Goal: Task Accomplishment & Management: Complete application form

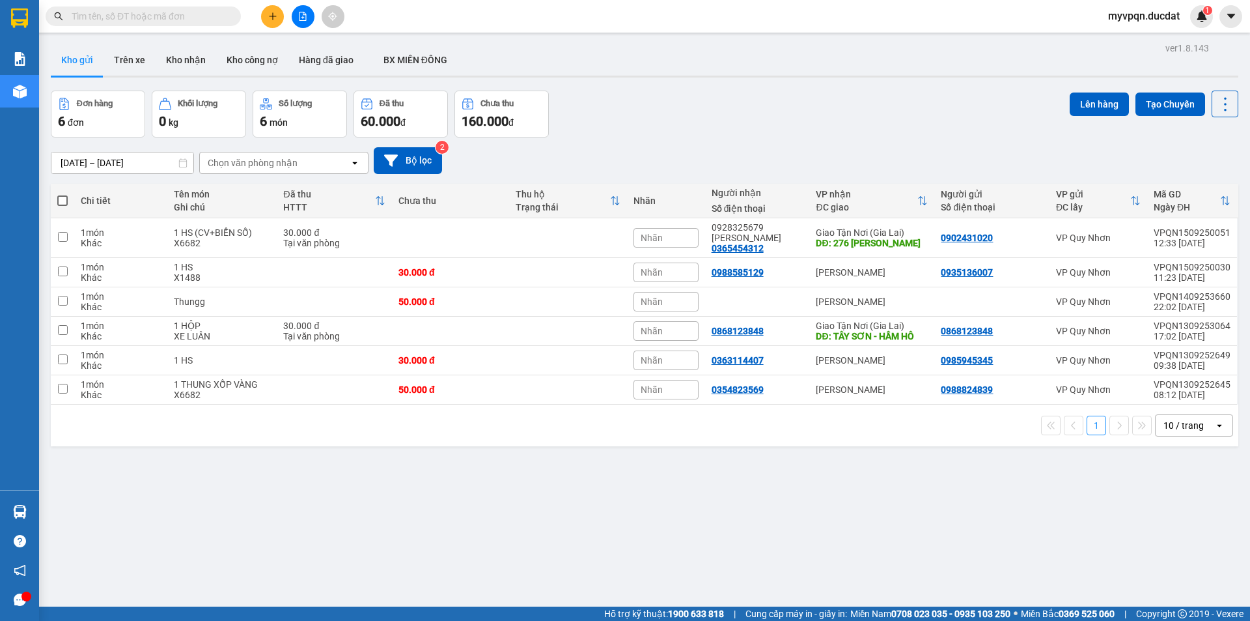
click at [260, 12] on div at bounding box center [303, 16] width 98 height 23
click at [265, 12] on button at bounding box center [272, 16] width 23 height 23
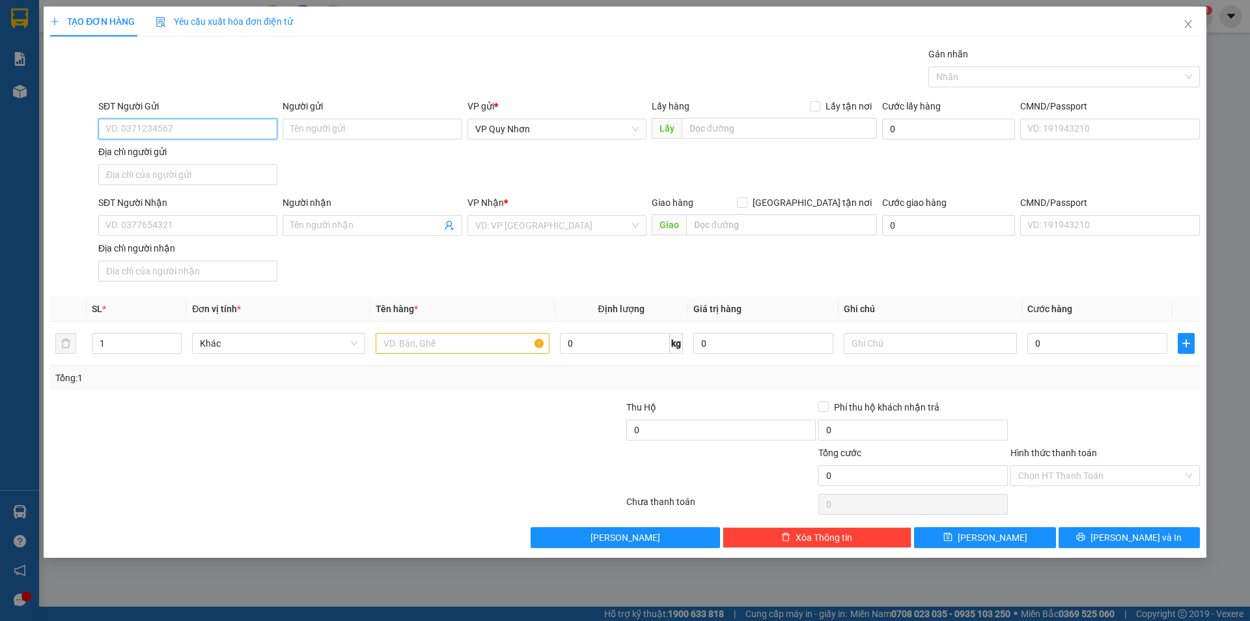
click at [143, 126] on input "SĐT Người Gửi" at bounding box center [187, 129] width 179 height 21
drag, startPoint x: 170, startPoint y: 128, endPoint x: 76, endPoint y: 132, distance: 94.5
click at [76, 132] on div "SĐT Người Gửi 0868904039 0868904039 Người gửi Tên người gửi VP gửi * VP [PERSON…" at bounding box center [625, 144] width 1153 height 91
type input "0868904039"
click at [120, 227] on input "SĐT Người Nhận" at bounding box center [187, 225] width 179 height 21
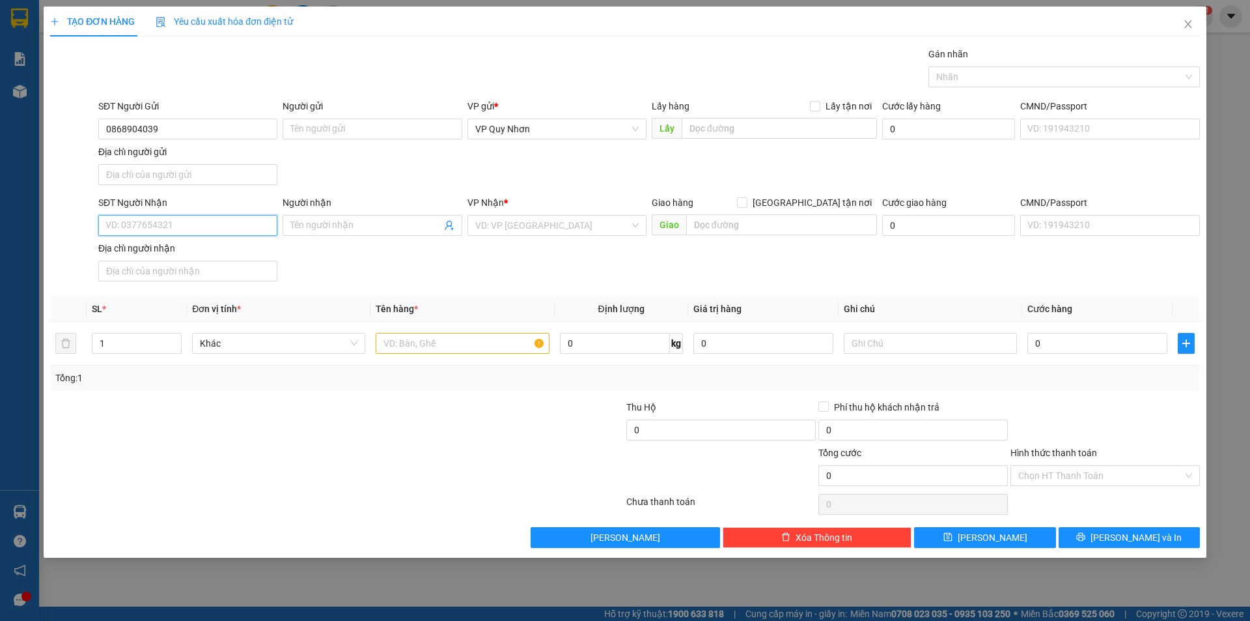
paste input "0868904039"
type input "0868904039"
click at [490, 223] on input "search" at bounding box center [552, 226] width 154 height 20
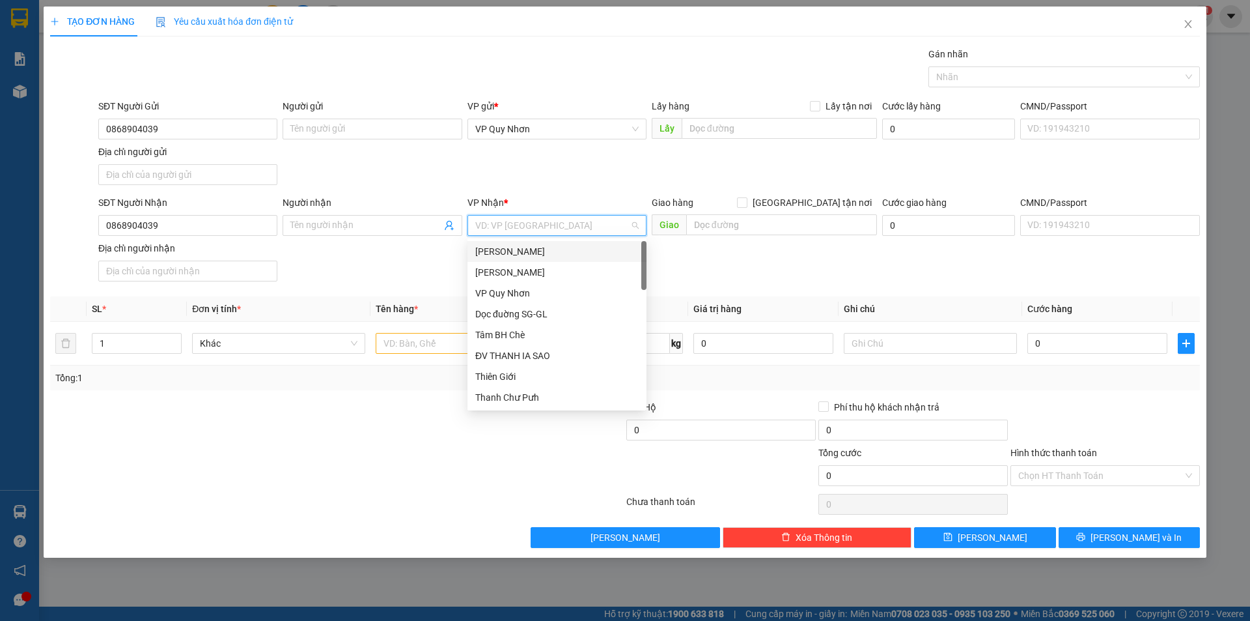
click at [520, 247] on div "[PERSON_NAME]" at bounding box center [556, 251] width 163 height 14
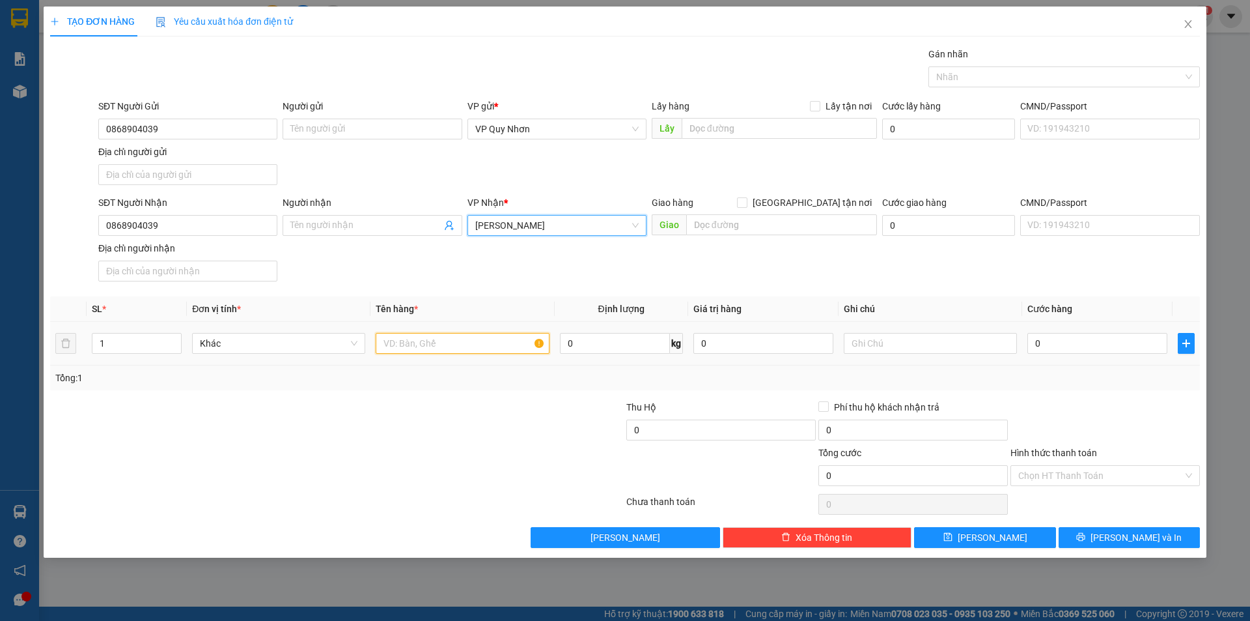
click at [443, 339] on input "text" at bounding box center [462, 343] width 173 height 21
type input "1 THUNG XỐP"
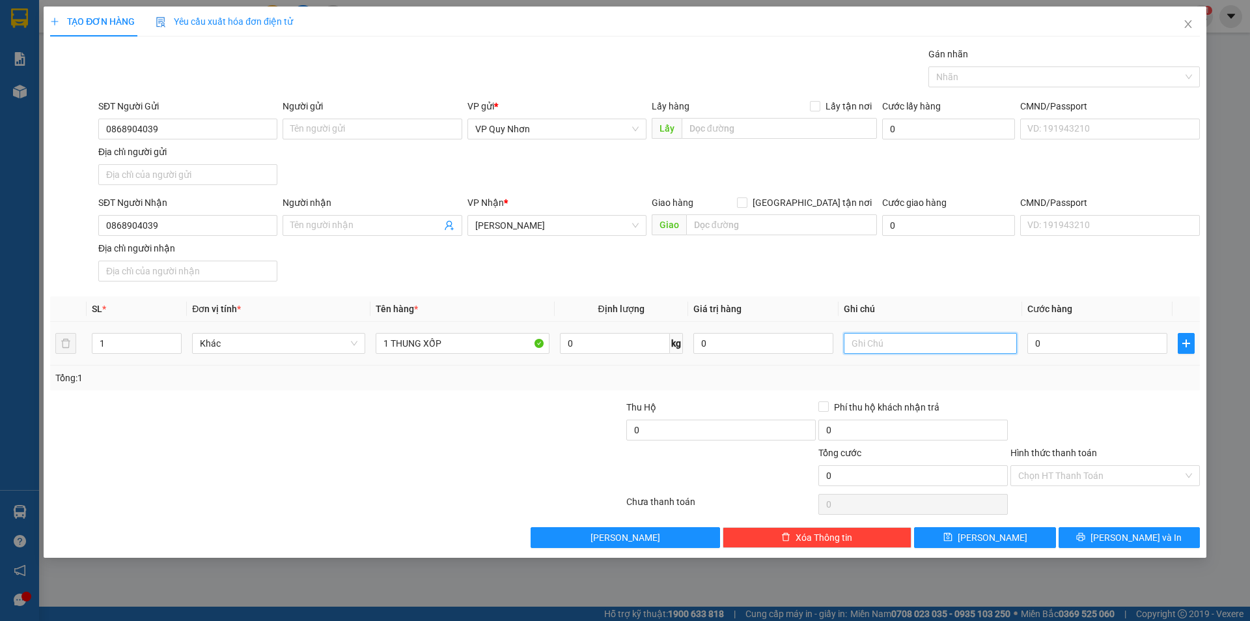
click at [918, 343] on input "text" at bounding box center [930, 343] width 173 height 21
type input "X1482"
click at [1037, 479] on input "Hình thức thanh toán" at bounding box center [1101, 476] width 165 height 20
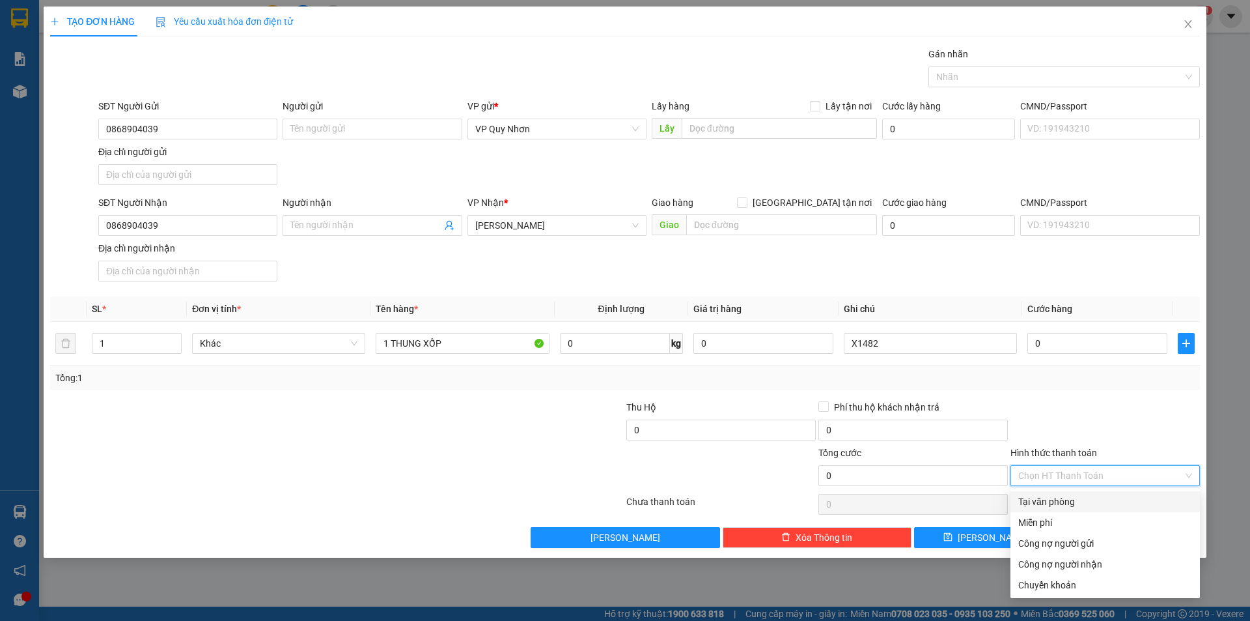
click at [1045, 503] on div "Tại văn phòng" at bounding box center [1106, 501] width 174 height 14
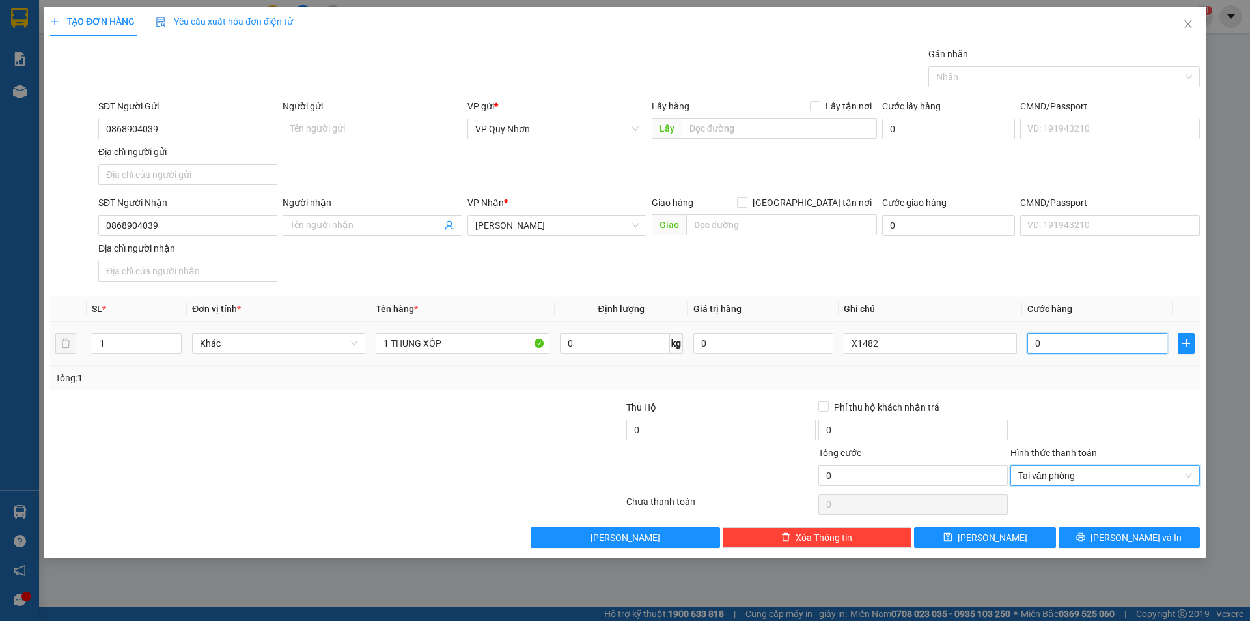
click at [1055, 346] on input "0" at bounding box center [1098, 343] width 140 height 21
type input "5"
type input "50"
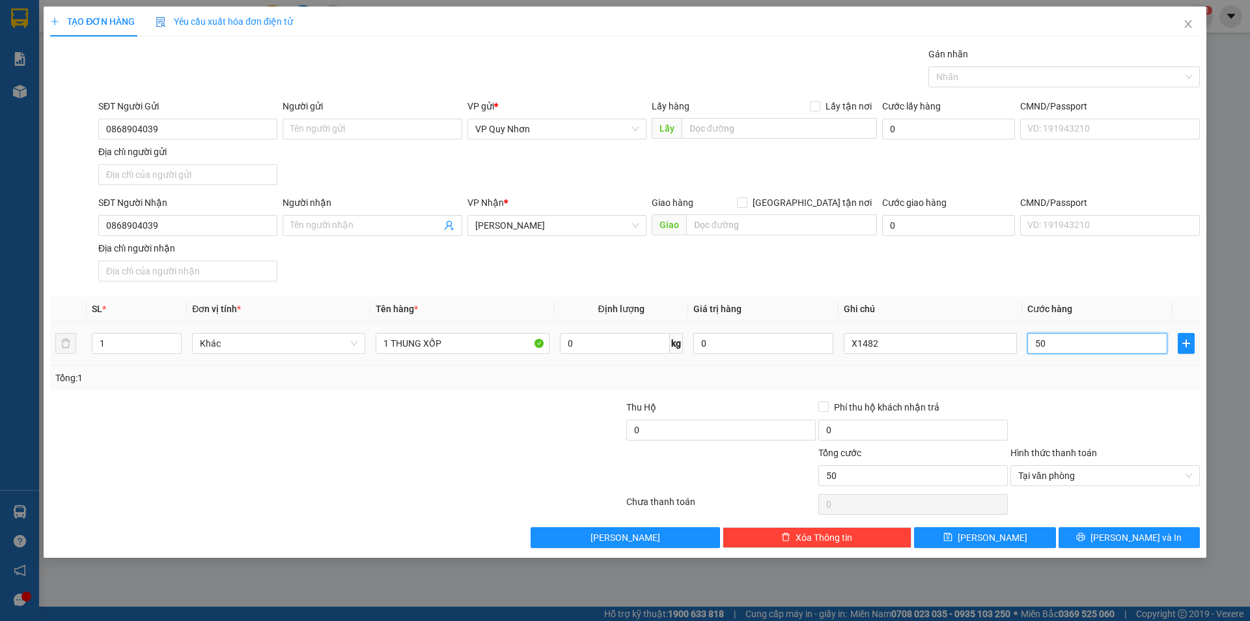
type input "500"
type input "5.000"
type input "50.000"
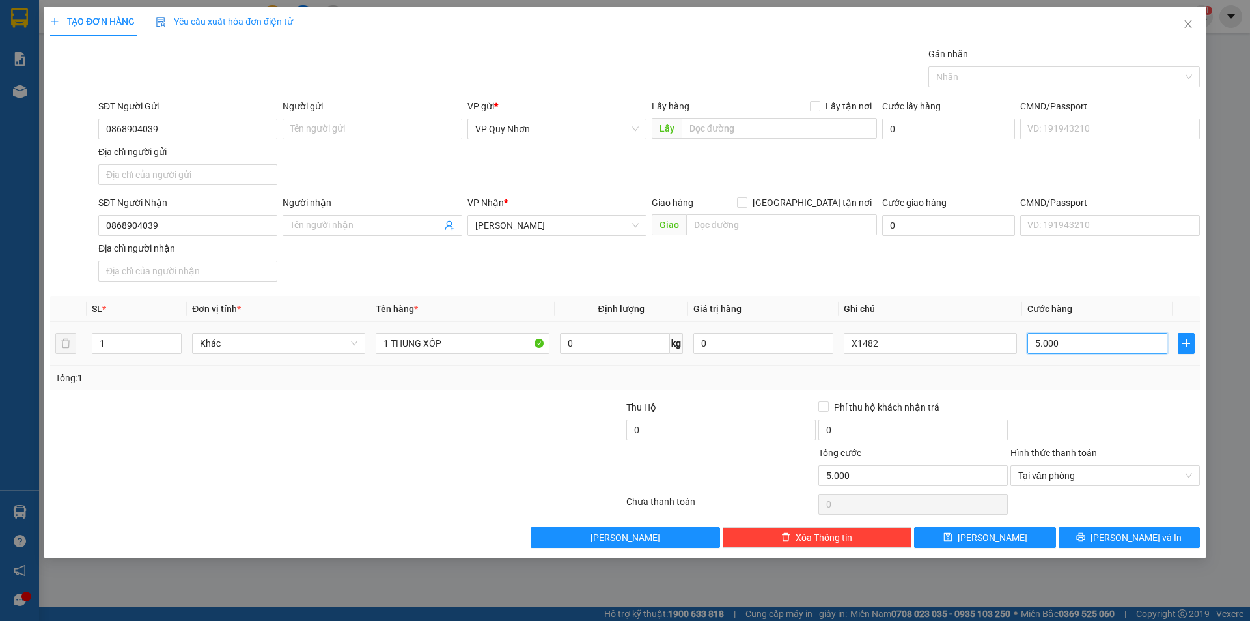
type input "50.000"
click at [1141, 537] on span "[PERSON_NAME] và In" at bounding box center [1136, 537] width 91 height 14
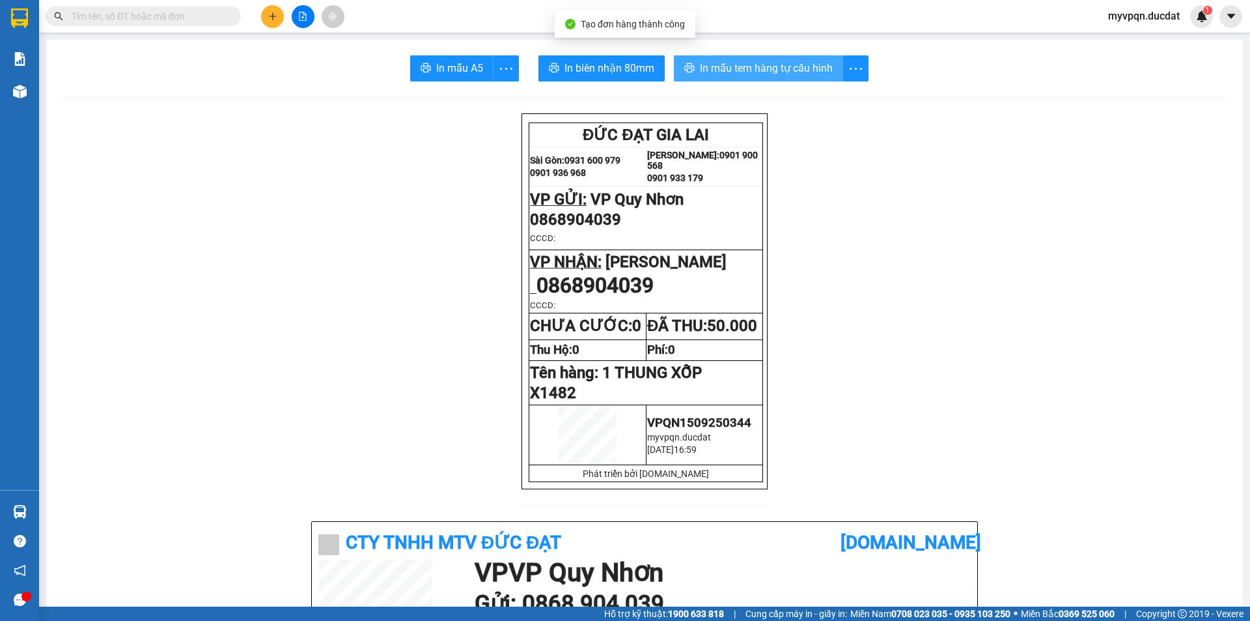
click at [730, 77] on button "In mẫu tem hàng tự cấu hình" at bounding box center [758, 68] width 169 height 26
click at [752, 70] on span "In mẫu tem hàng tự cấu hình" at bounding box center [766, 68] width 133 height 16
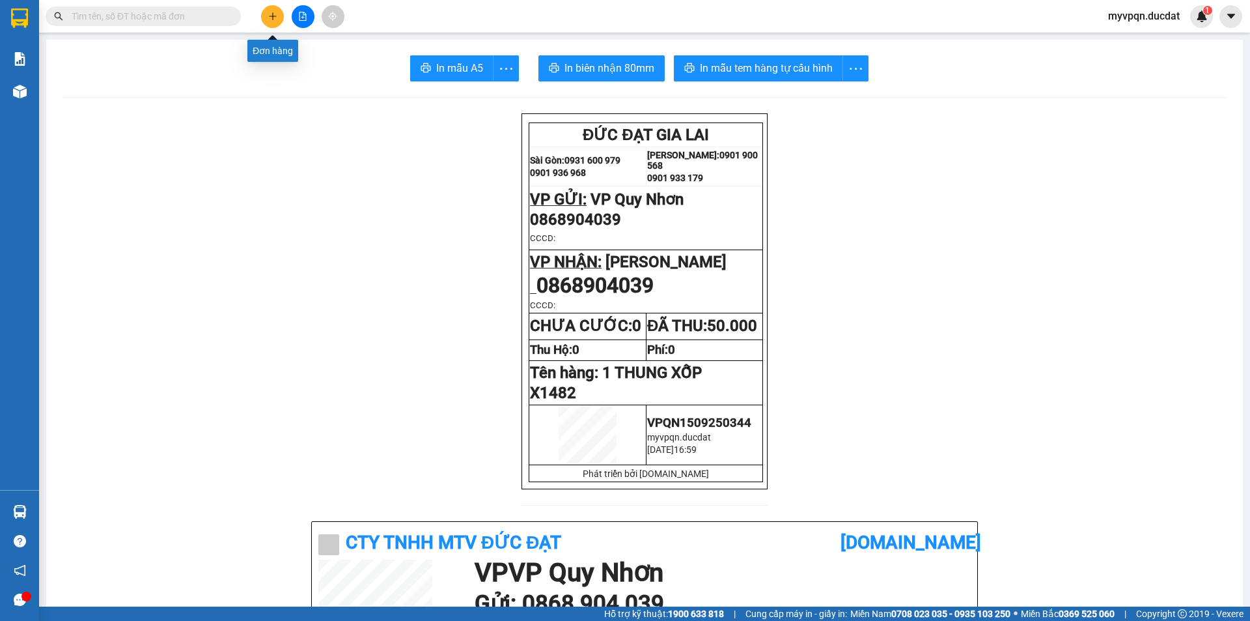
click at [264, 16] on button at bounding box center [272, 16] width 23 height 23
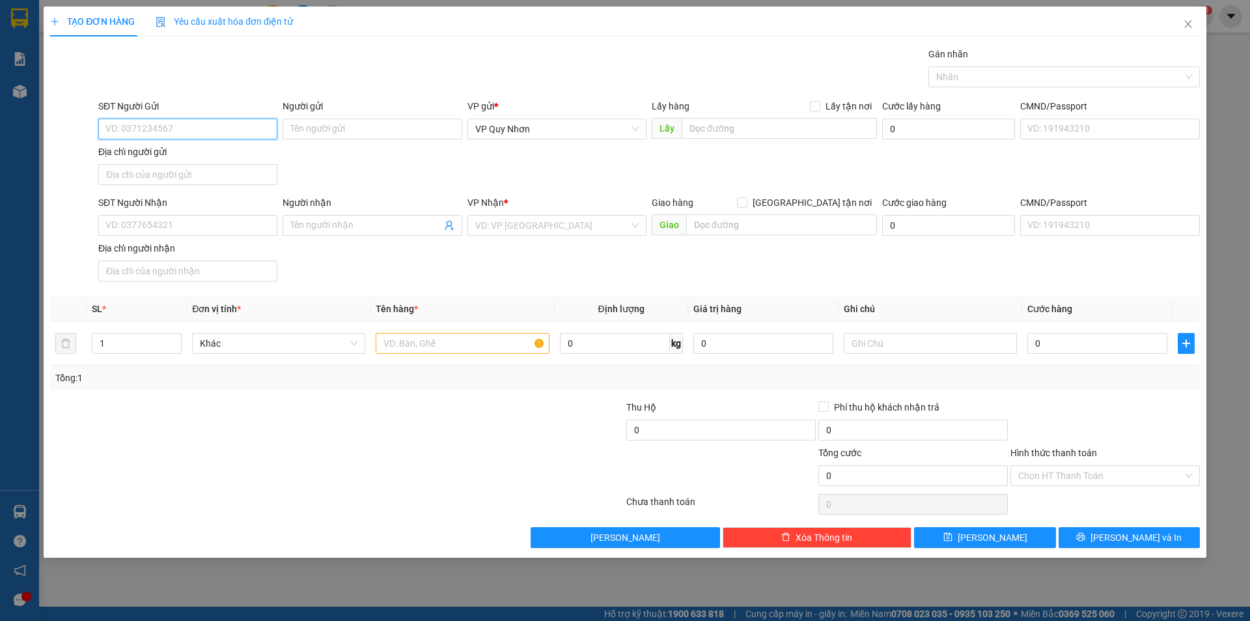
click at [176, 132] on input "SĐT Người Gửi" at bounding box center [187, 129] width 179 height 21
click at [213, 231] on input "SĐT Người Nhận" at bounding box center [187, 225] width 179 height 21
type input "0984859277"
click at [165, 126] on input "SĐT Người Gửi" at bounding box center [187, 129] width 179 height 21
type input "0914097571"
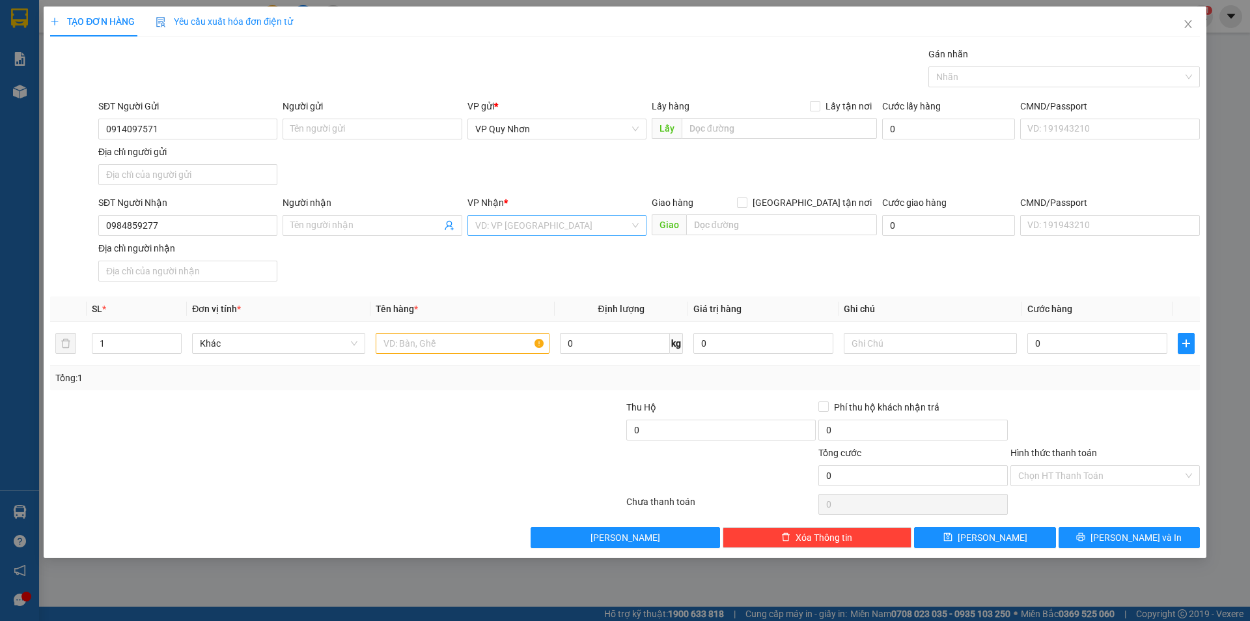
click at [507, 216] on input "search" at bounding box center [552, 226] width 154 height 20
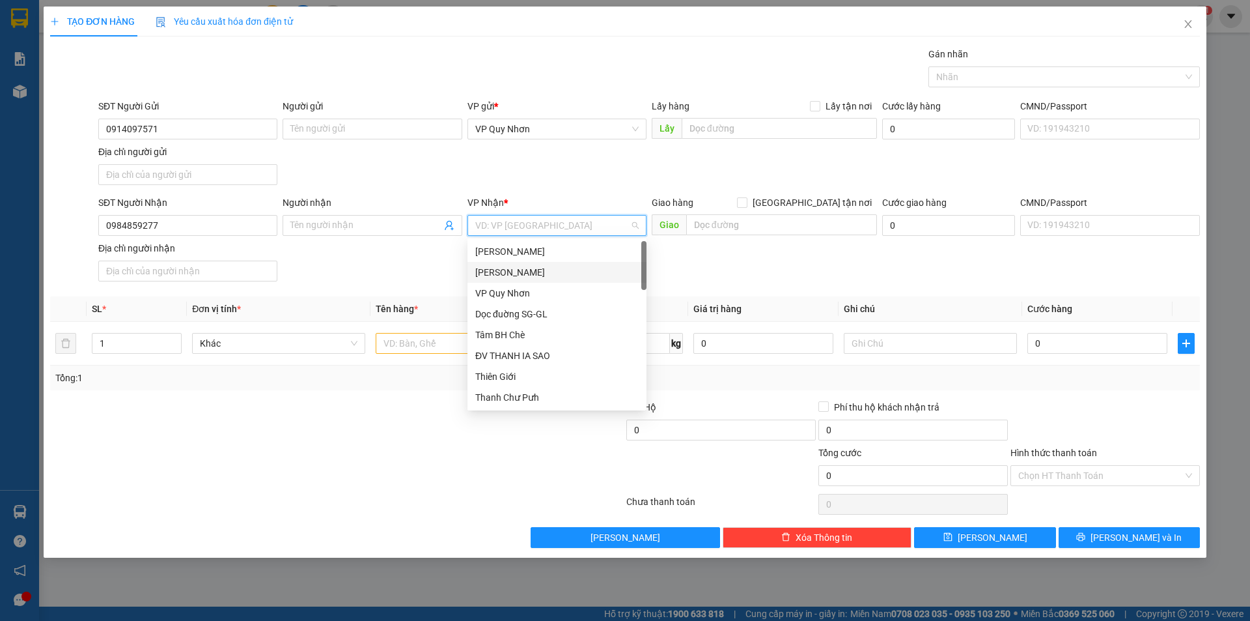
click at [508, 274] on div "[PERSON_NAME]" at bounding box center [556, 272] width 163 height 14
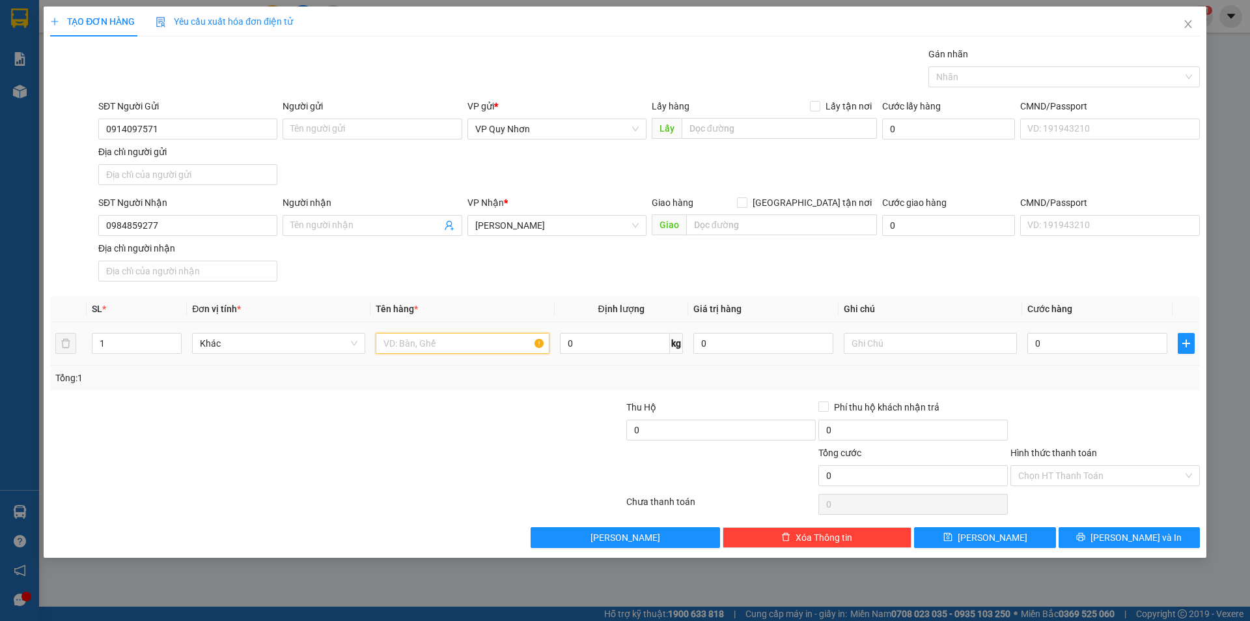
drag, startPoint x: 478, startPoint y: 346, endPoint x: 524, endPoint y: 319, distance: 52.8
click at [507, 331] on div at bounding box center [462, 343] width 173 height 26
type input "1 HS"
click at [1053, 335] on input "0" at bounding box center [1098, 343] width 140 height 21
type input "3"
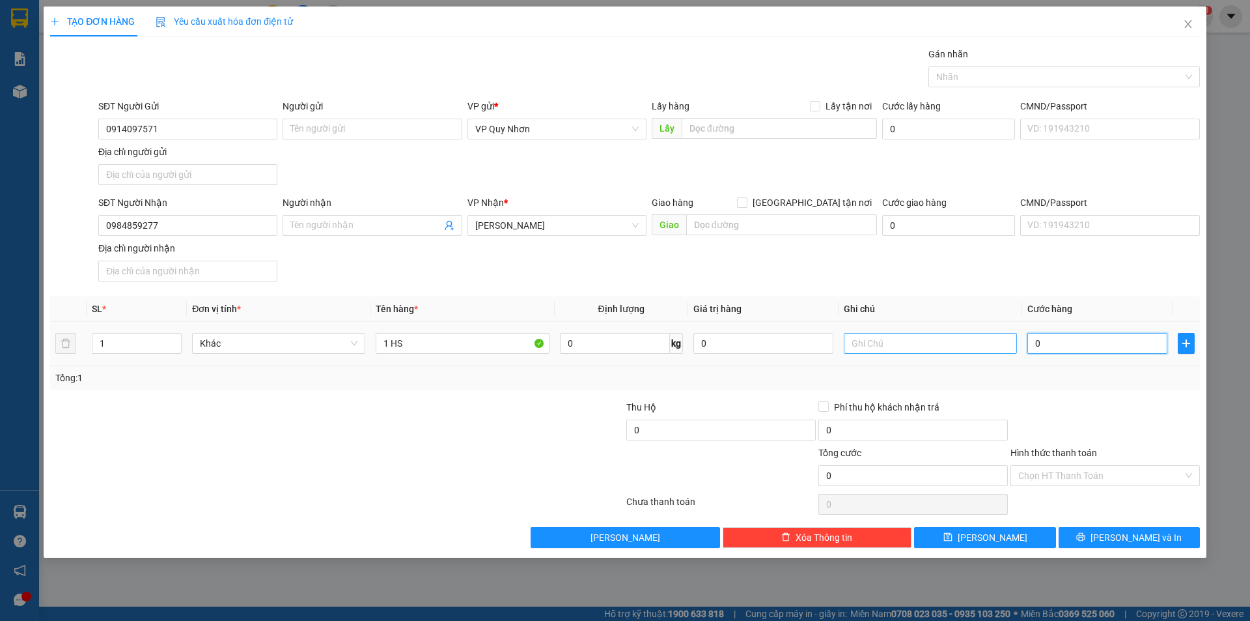
type input "3"
type input "30"
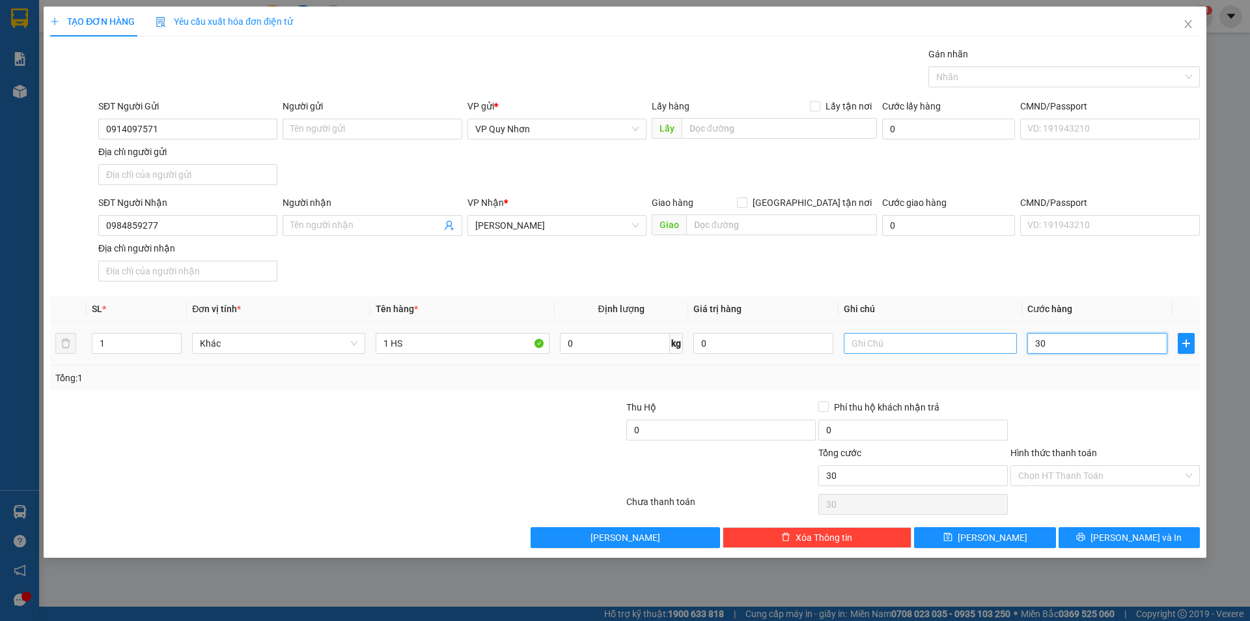
type input "300"
type input "3.000"
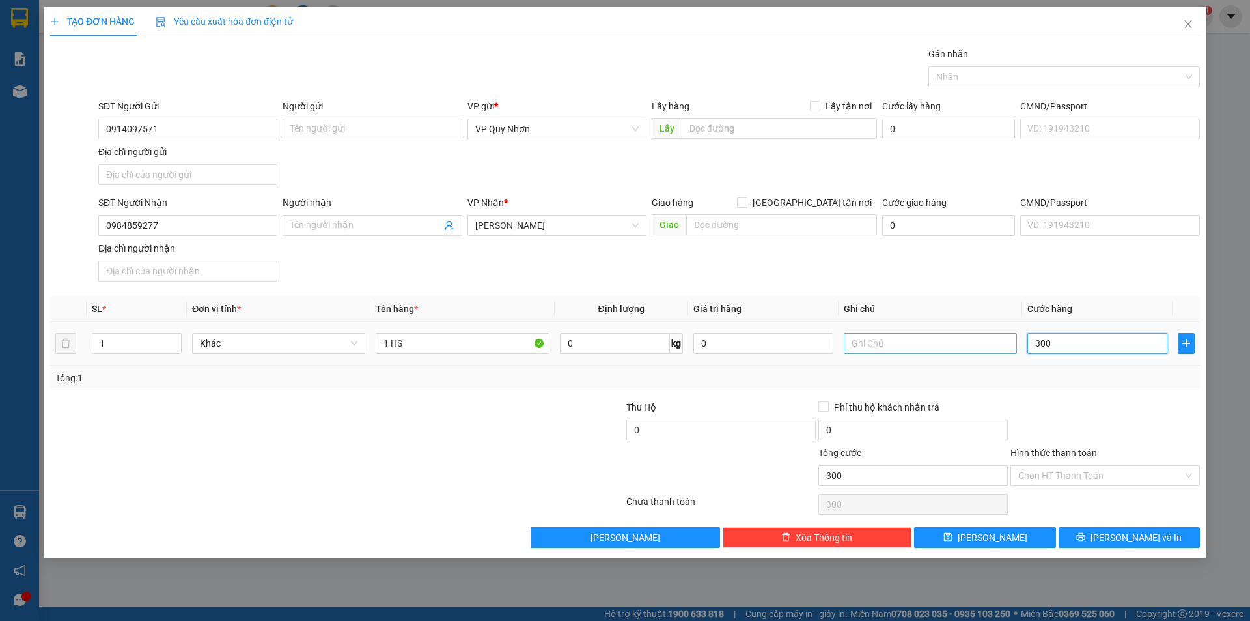
type input "3.000"
type input "30.000"
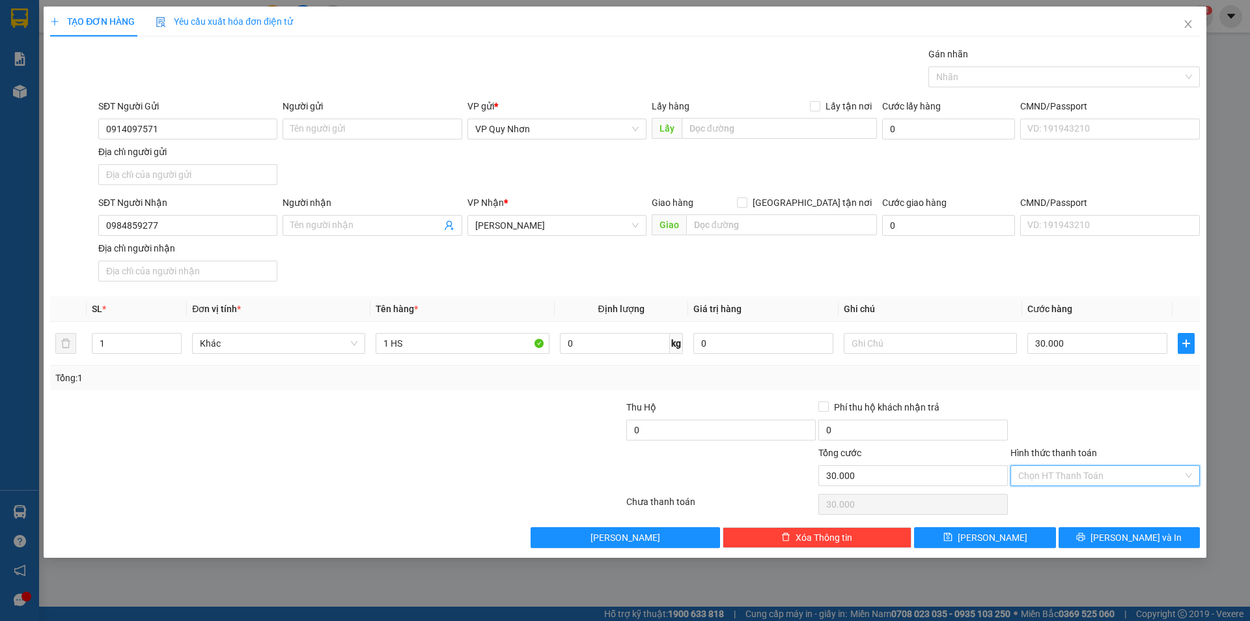
click at [1039, 476] on input "Hình thức thanh toán" at bounding box center [1101, 476] width 165 height 20
click at [908, 348] on input "text" at bounding box center [930, 343] width 173 height 21
type input "X1482"
click at [1097, 472] on input "Hình thức thanh toán" at bounding box center [1101, 476] width 165 height 20
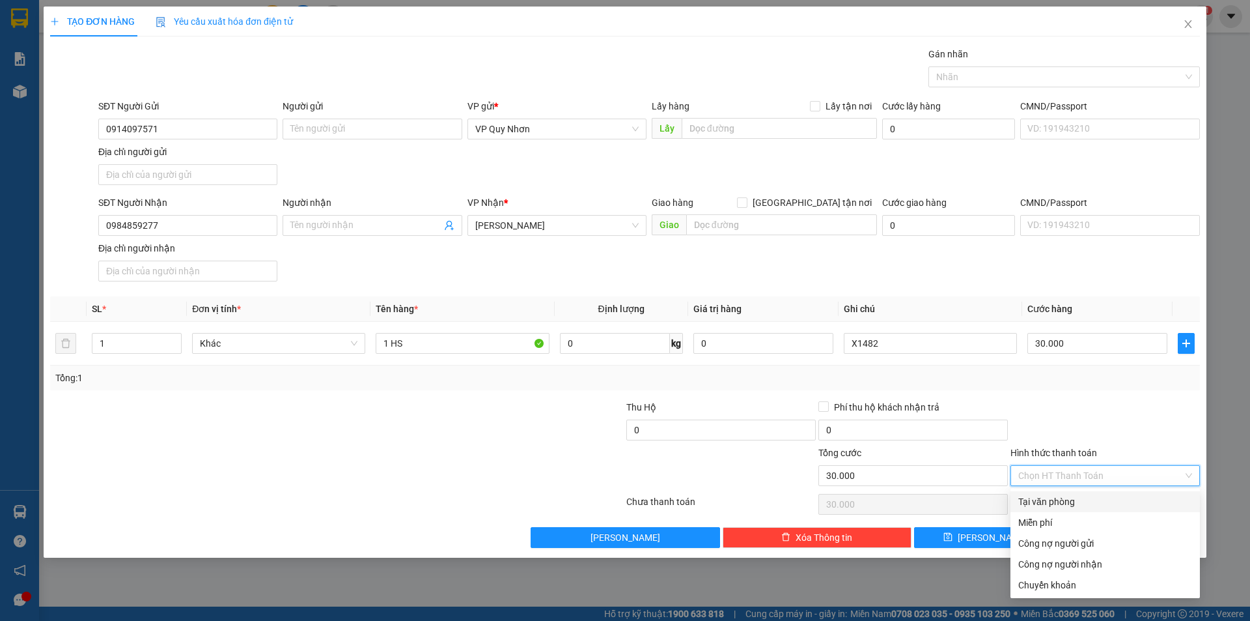
click at [1082, 499] on div "Tại văn phòng" at bounding box center [1106, 501] width 174 height 14
type input "0"
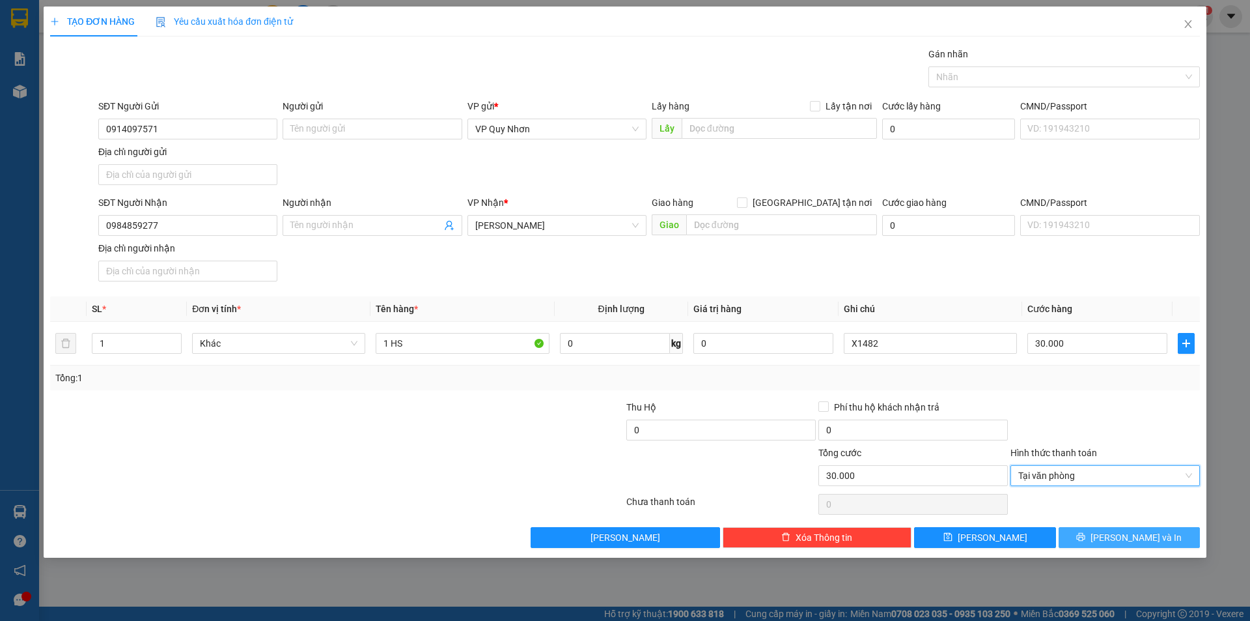
click at [1131, 537] on span "[PERSON_NAME] và In" at bounding box center [1136, 537] width 91 height 14
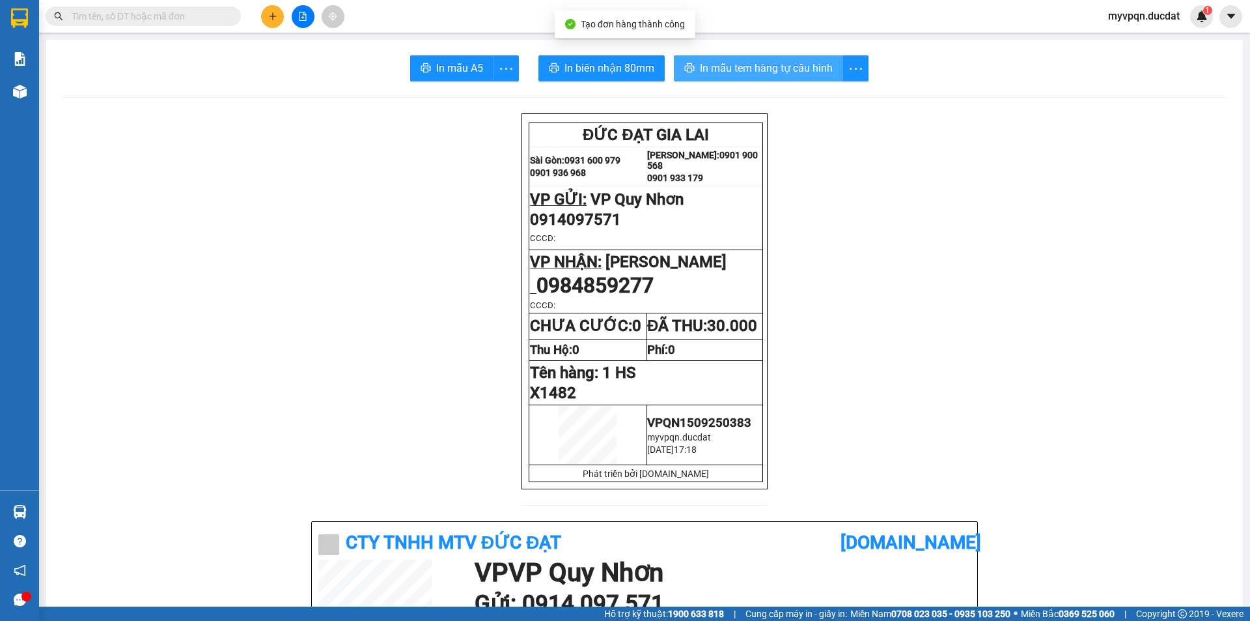
click at [776, 70] on span "In mẫu tem hàng tự cấu hình" at bounding box center [766, 68] width 133 height 16
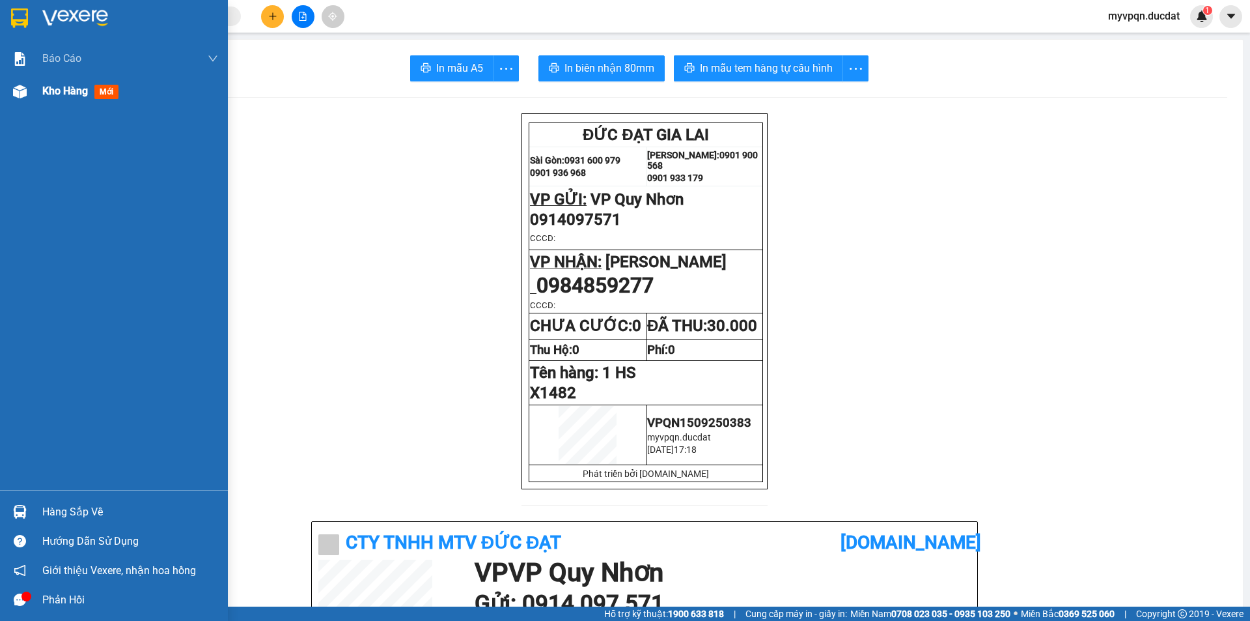
drag, startPoint x: 31, startPoint y: 94, endPoint x: 59, endPoint y: 1, distance: 97.1
click at [31, 93] on div "Kho hàng mới" at bounding box center [114, 91] width 228 height 33
